Goal: Transaction & Acquisition: Purchase product/service

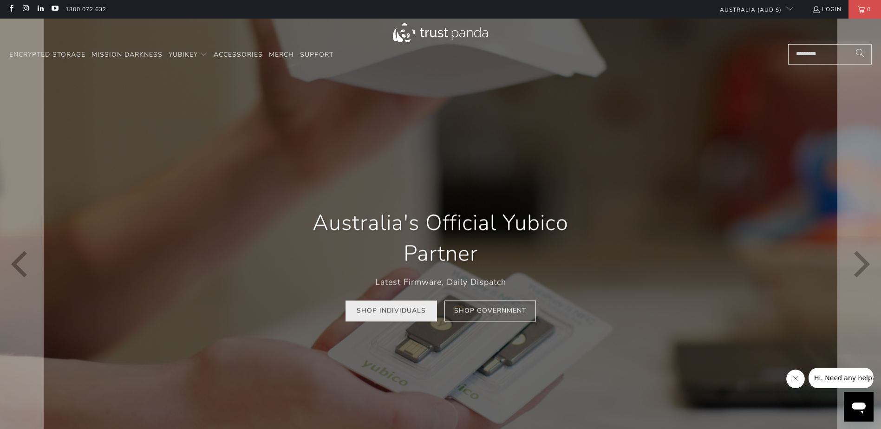
click at [381, 319] on link "Shop Individuals" at bounding box center [390, 311] width 91 height 21
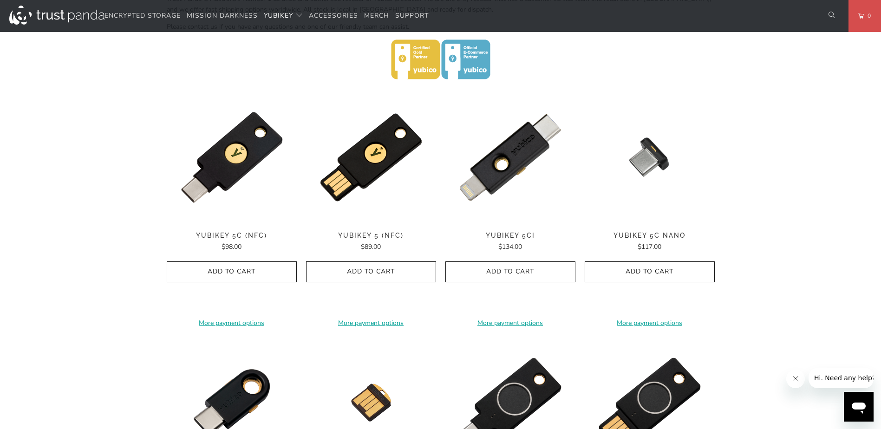
scroll to position [418, 0]
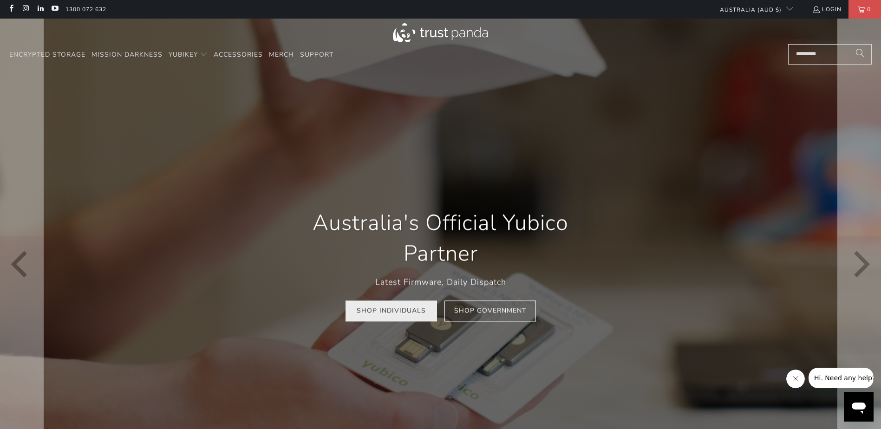
click at [392, 320] on link "Shop Individuals" at bounding box center [390, 311] width 91 height 21
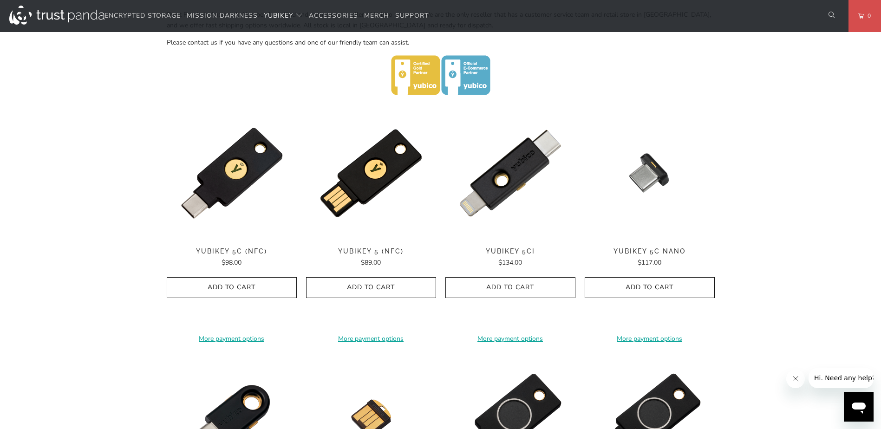
scroll to position [418, 0]
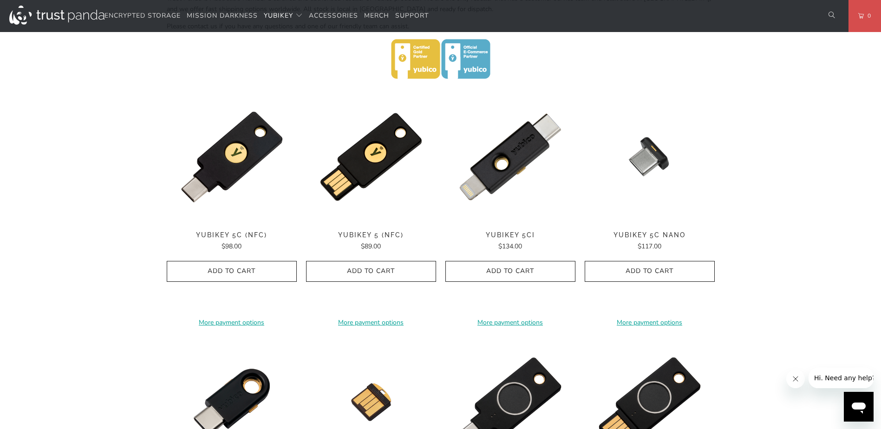
click at [234, 240] on div "YubiKey 5C (NFC) $98.00" at bounding box center [232, 241] width 130 height 20
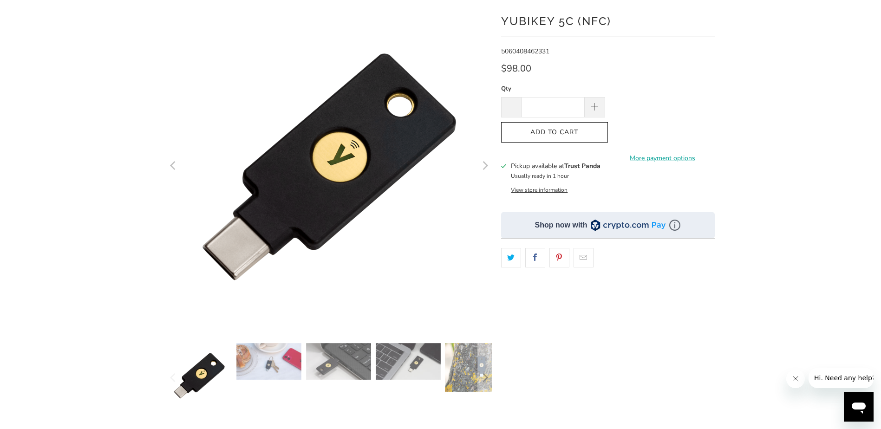
scroll to position [93, 0]
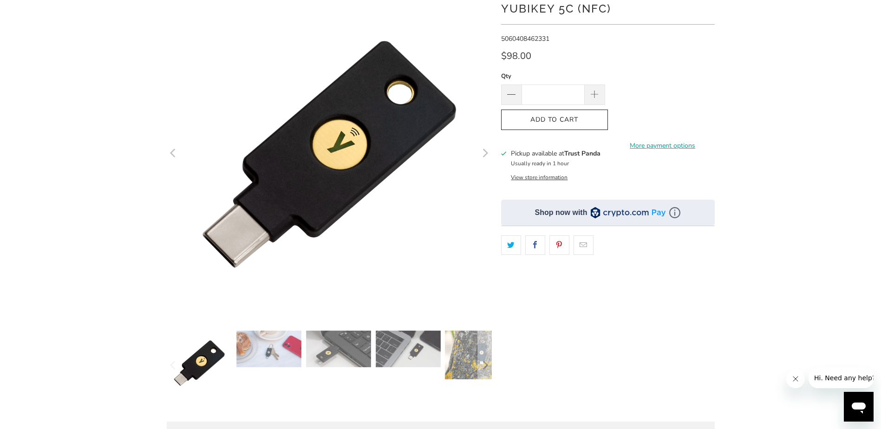
click at [487, 156] on icon "Next" at bounding box center [484, 153] width 9 height 195
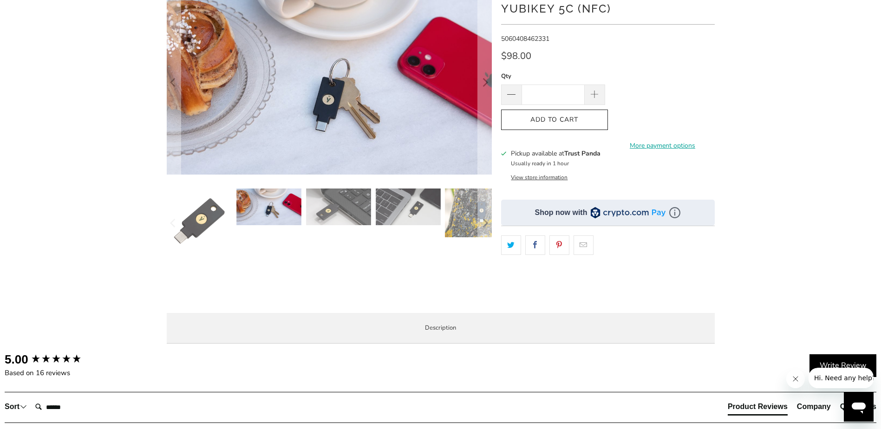
click at [51, 171] on div at bounding box center [440, 171] width 881 height 359
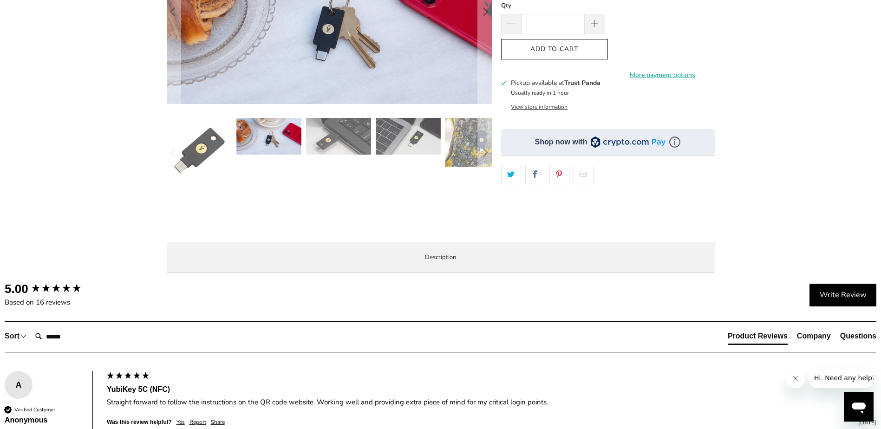
scroll to position [186, 0]
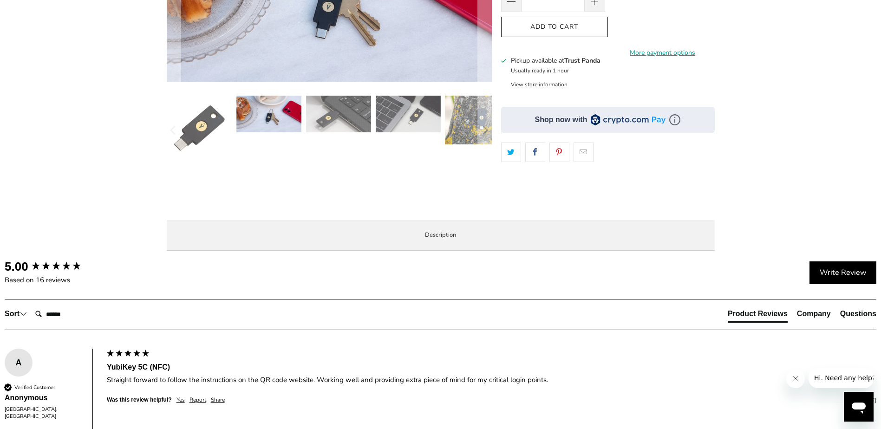
click at [0, 0] on span "Enterprise and Government" at bounding box center [0, 0] width 0 height 0
click at [0, 0] on span "Overview" at bounding box center [0, 0] width 0 height 0
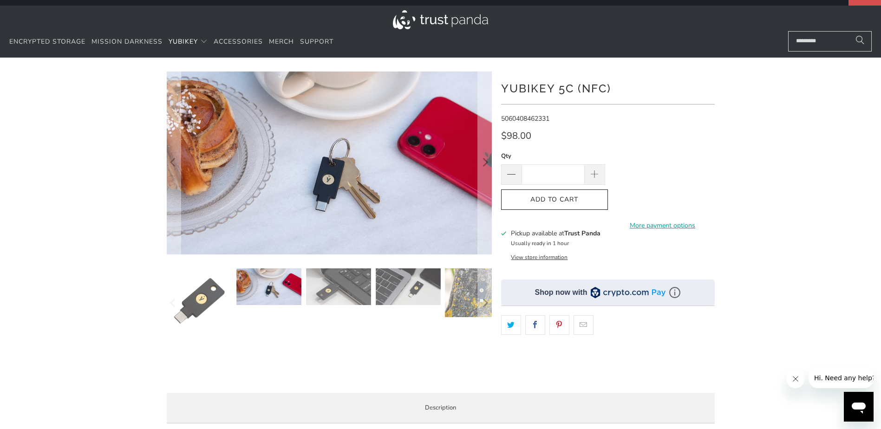
scroll to position [0, 0]
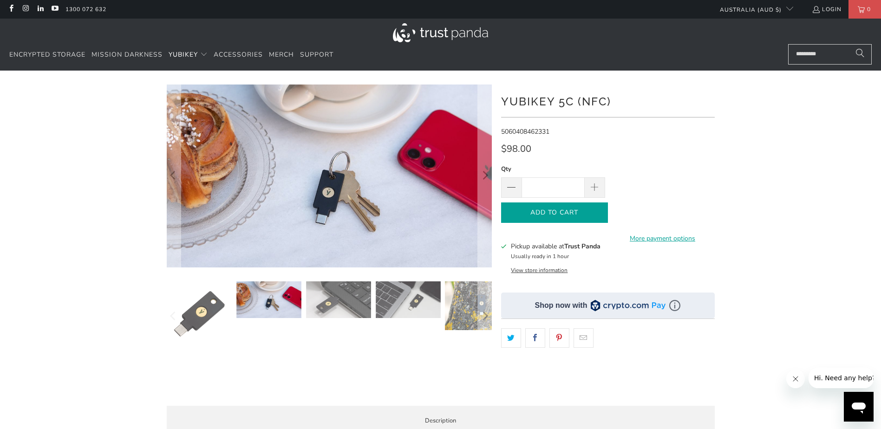
click at [558, 209] on icon "button" at bounding box center [554, 212] width 15 height 15
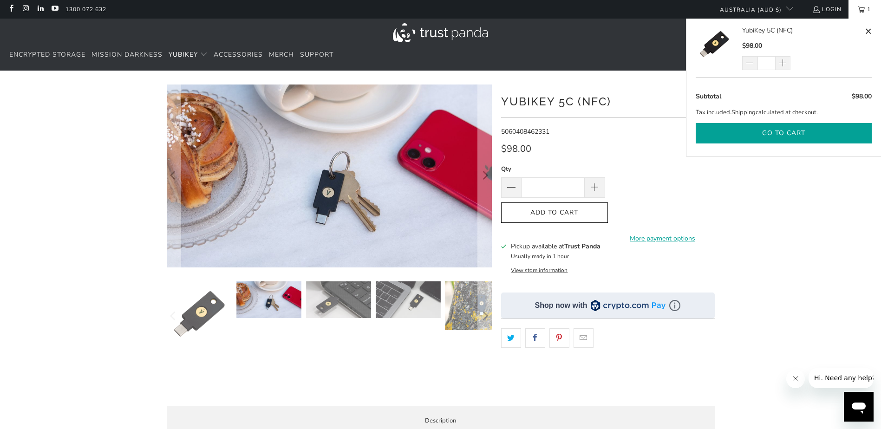
click at [751, 127] on button "Go to cart" at bounding box center [784, 133] width 176 height 21
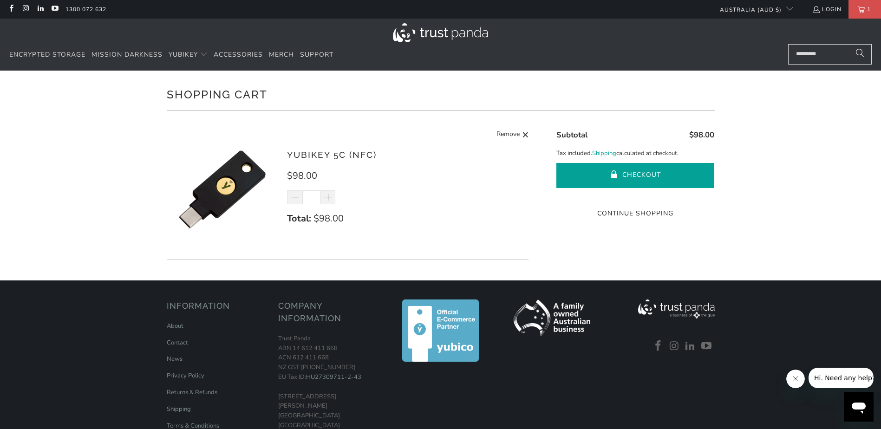
click at [617, 174] on span "submit" at bounding box center [614, 175] width 8 height 9
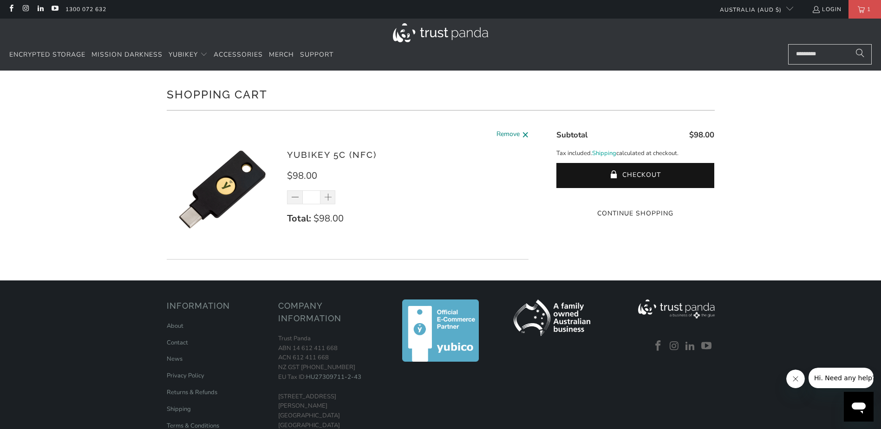
click at [510, 134] on span "Remove" at bounding box center [507, 135] width 23 height 12
type input "*"
